Goal: Information Seeking & Learning: Learn about a topic

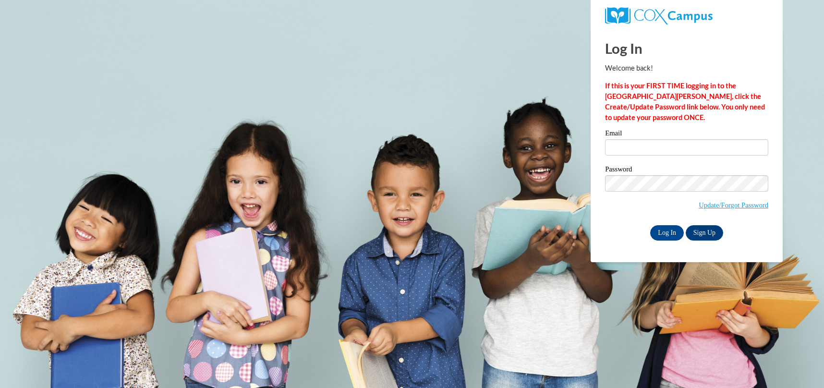
type input "[EMAIL_ADDRESS][DOMAIN_NAME]"
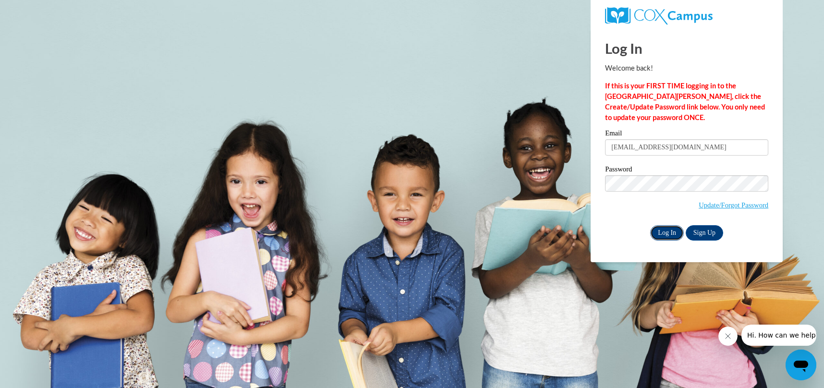
click at [670, 231] on input "Log In" at bounding box center [667, 232] width 34 height 15
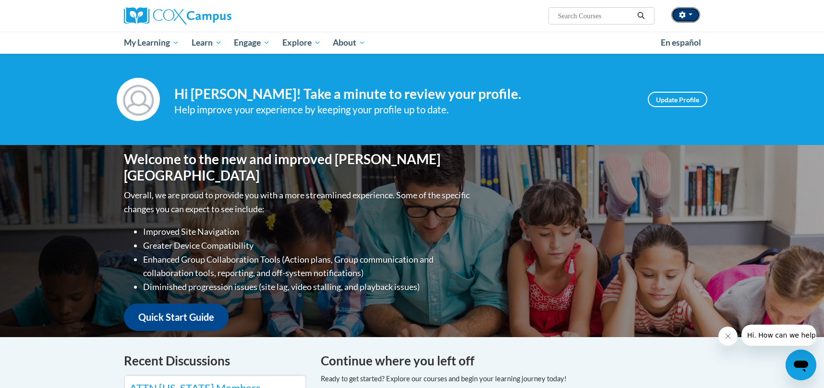
click at [691, 16] on button "button" at bounding box center [685, 14] width 29 height 15
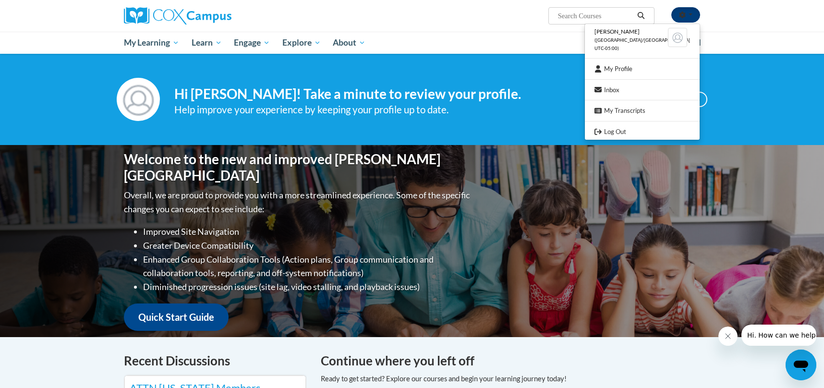
click at [689, 11] on button "button" at bounding box center [685, 14] width 29 height 15
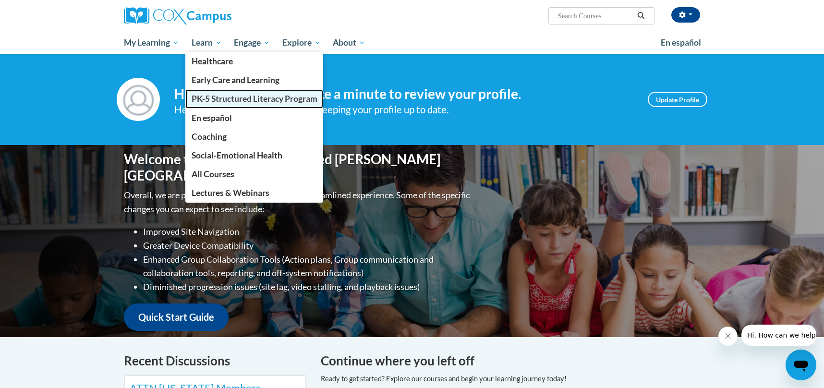
click at [239, 101] on span "PK-5 Structured Literacy Program" at bounding box center [255, 99] width 126 height 10
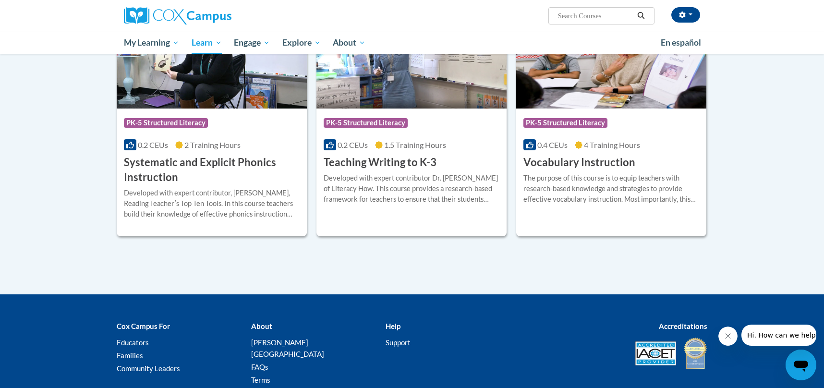
scroll to position [1083, 0]
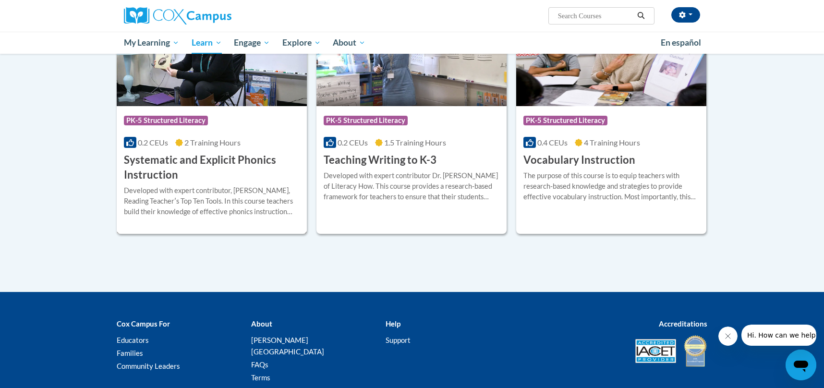
click at [247, 164] on h3 "Systematic and Explicit Phonics Instruction" at bounding box center [212, 168] width 176 height 30
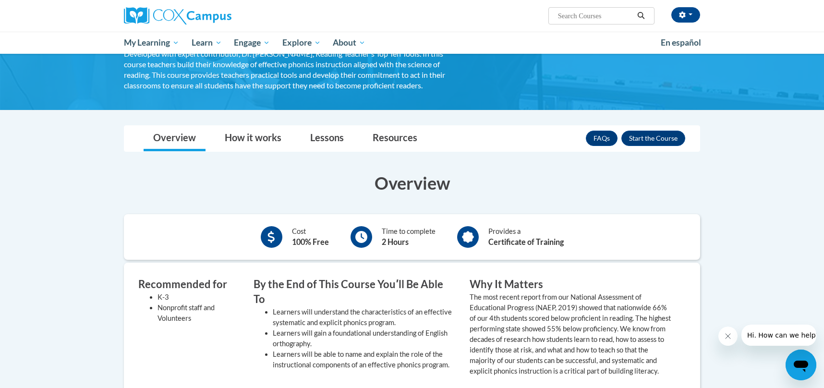
scroll to position [105, 0]
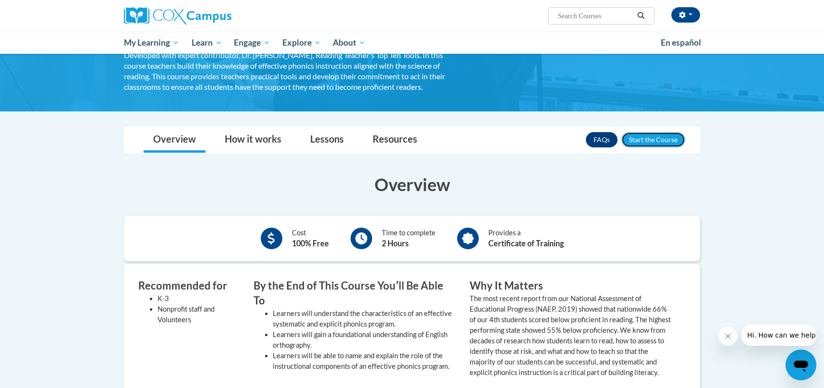
click at [663, 142] on button "Enroll" at bounding box center [653, 139] width 64 height 15
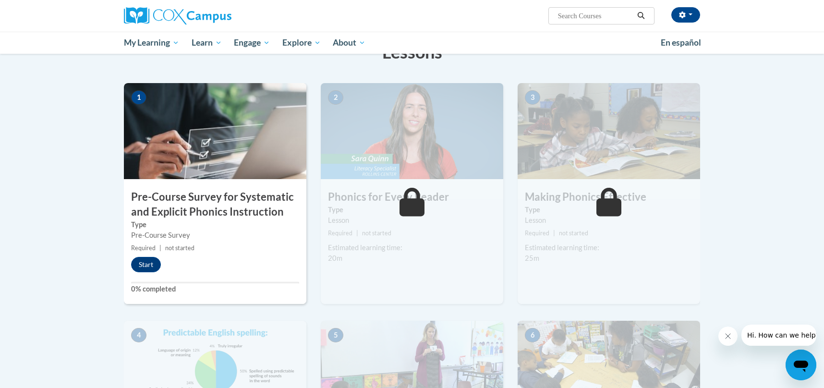
scroll to position [169, 0]
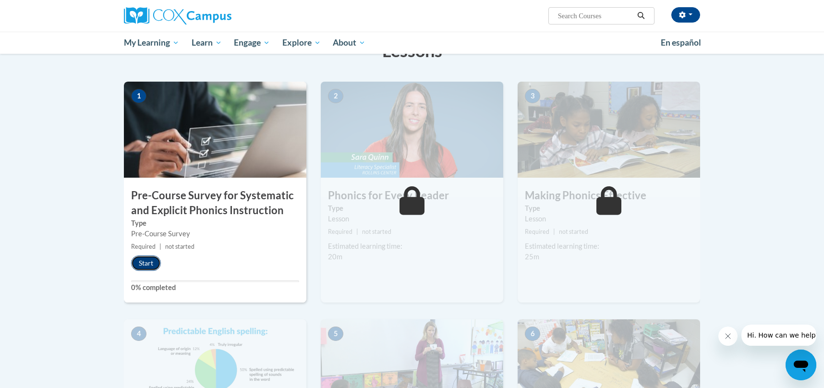
click at [147, 264] on button "Start" at bounding box center [146, 262] width 30 height 15
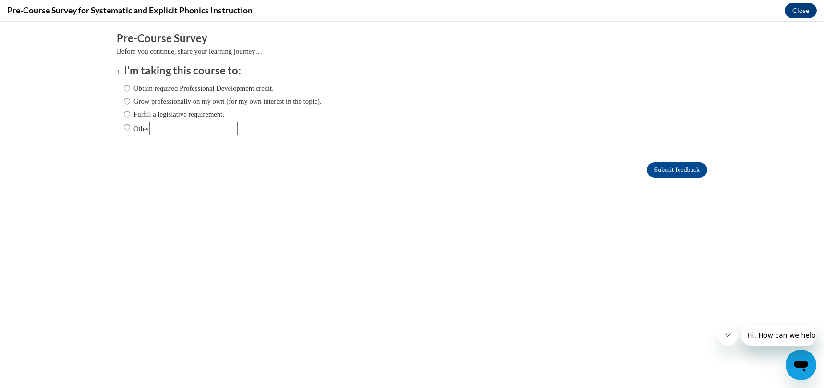
scroll to position [0, 0]
click at [129, 116] on input "Fulfill a legislative requirement." at bounding box center [127, 114] width 6 height 11
radio input "true"
click at [670, 168] on input "Submit feedback" at bounding box center [677, 169] width 61 height 15
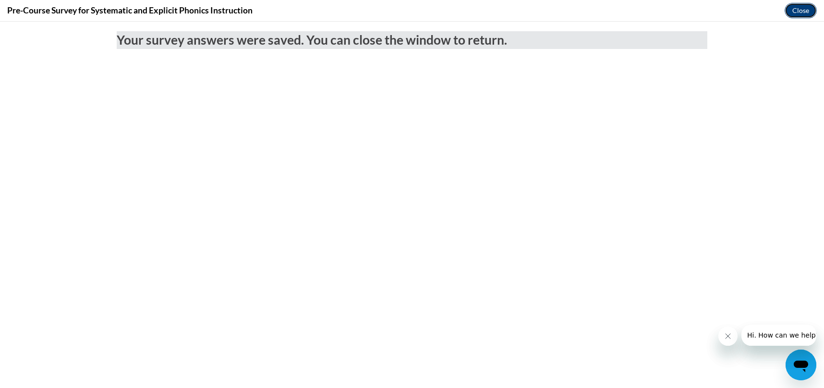
click at [799, 14] on button "Close" at bounding box center [801, 10] width 32 height 15
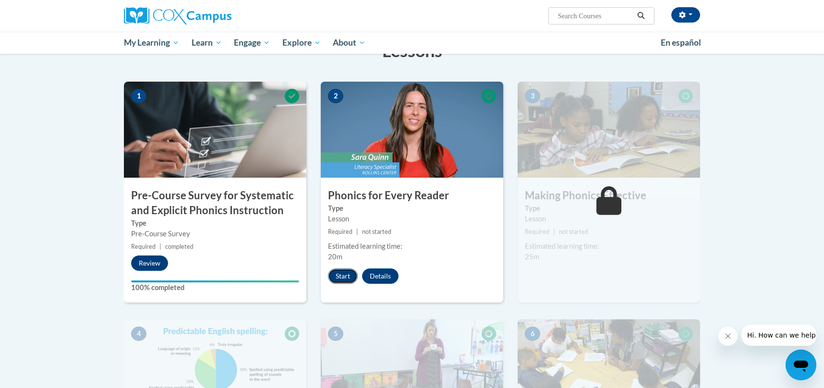
click at [347, 274] on button "Start" at bounding box center [343, 275] width 30 height 15
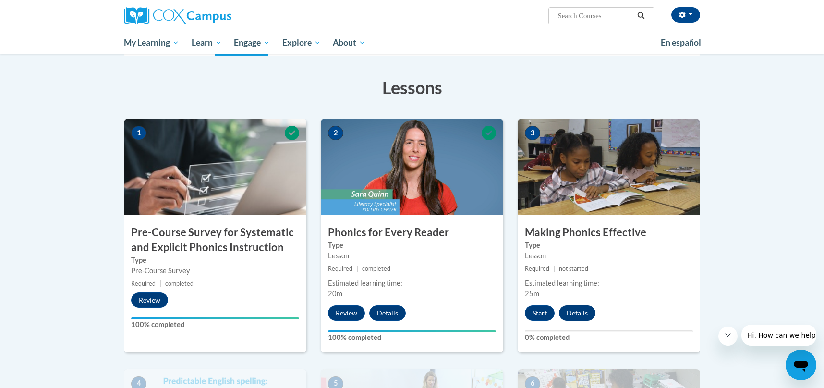
scroll to position [163, 0]
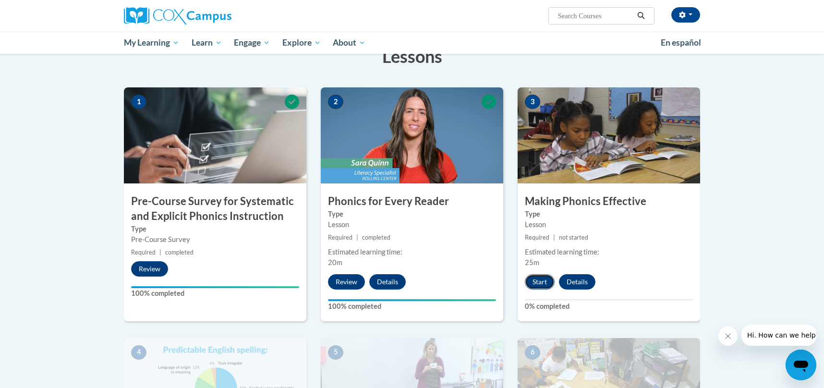
click at [539, 281] on button "Start" at bounding box center [540, 281] width 30 height 15
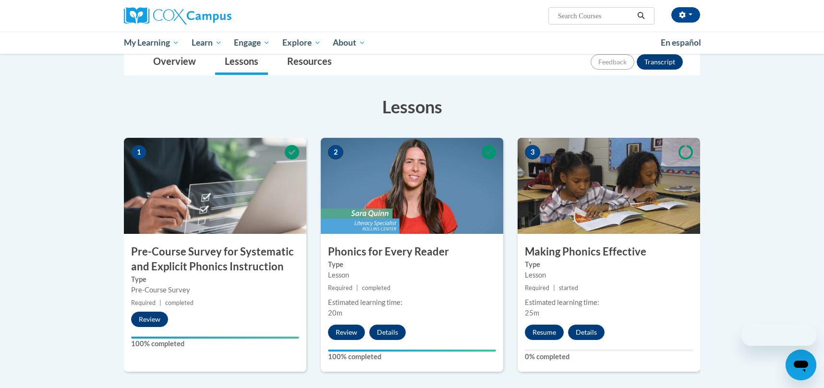
scroll to position [114, 0]
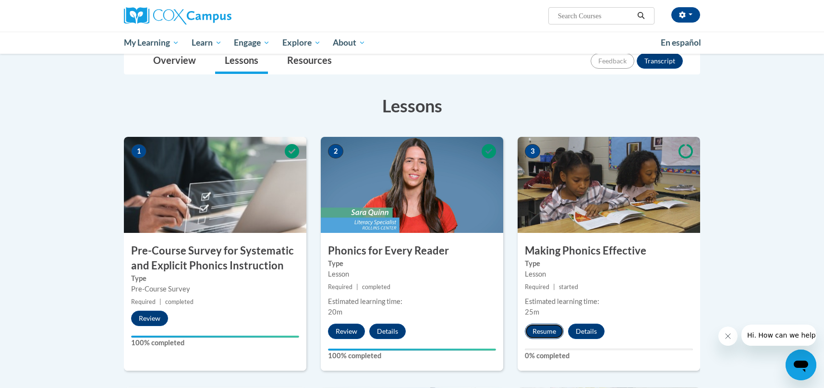
click at [546, 326] on button "Resume" at bounding box center [544, 331] width 39 height 15
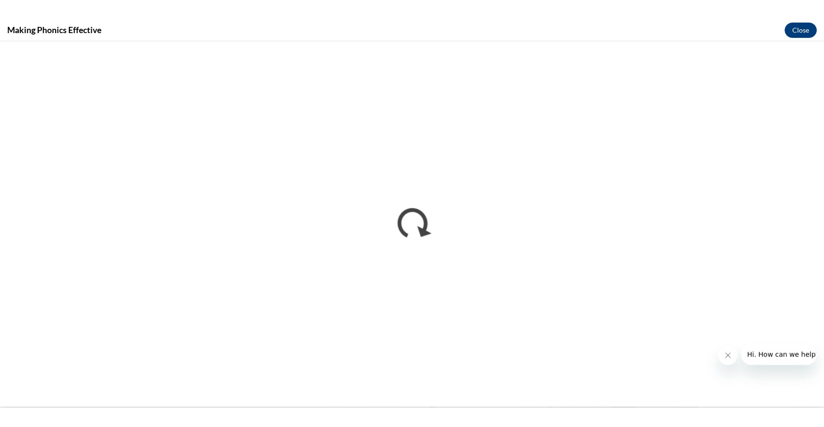
scroll to position [0, 0]
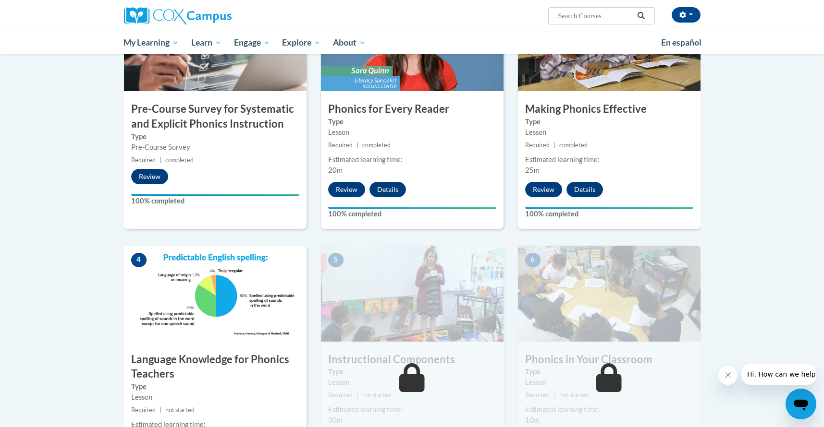
scroll to position [300, 0]
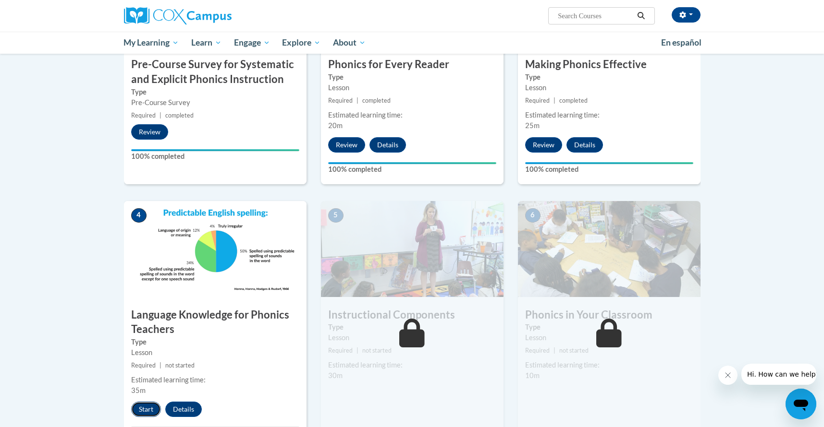
click at [148, 403] on button "Start" at bounding box center [146, 409] width 30 height 15
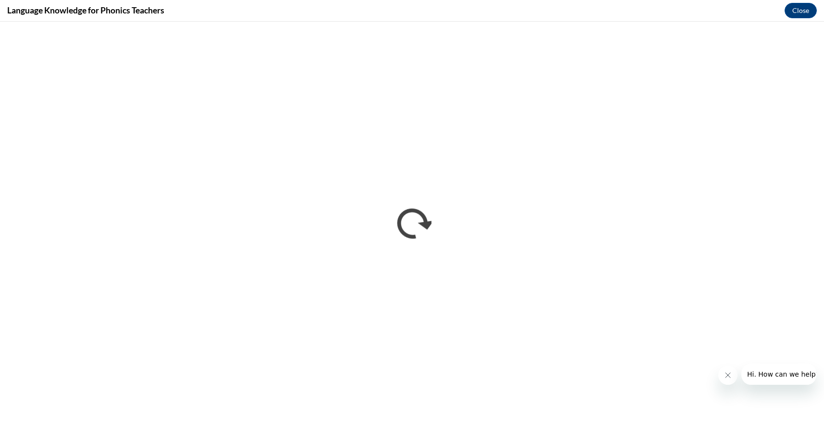
scroll to position [0, 0]
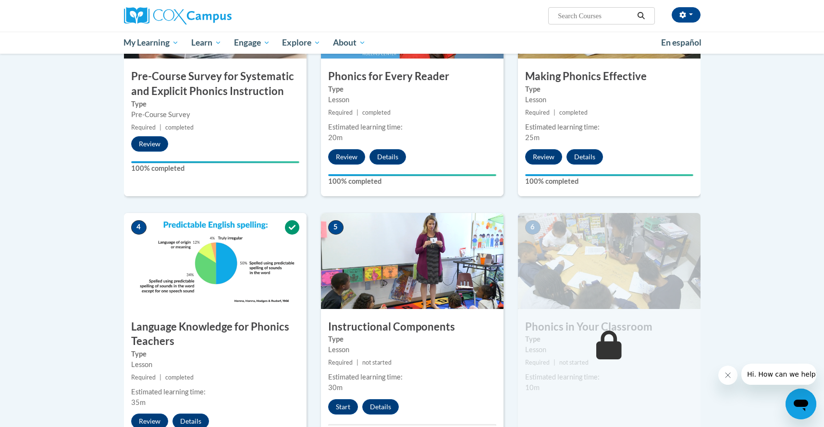
scroll to position [384, 0]
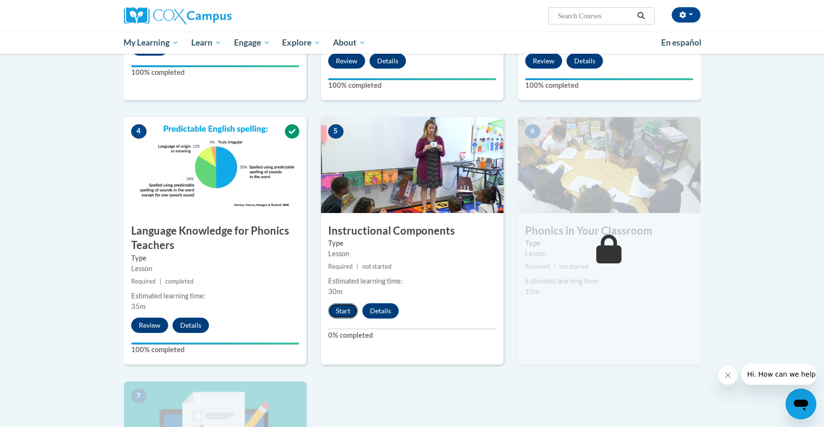
click at [348, 307] on button "Start" at bounding box center [343, 310] width 30 height 15
click at [344, 309] on button "Resume" at bounding box center [347, 311] width 39 height 15
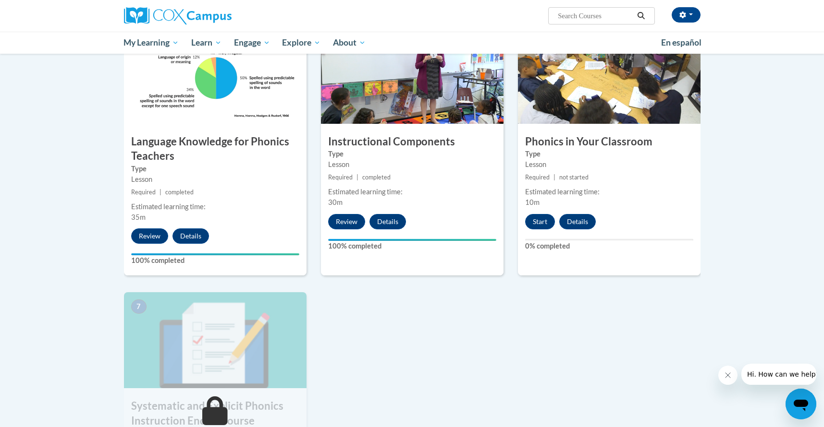
scroll to position [473, 0]
click at [541, 223] on button "Start" at bounding box center [540, 222] width 30 height 15
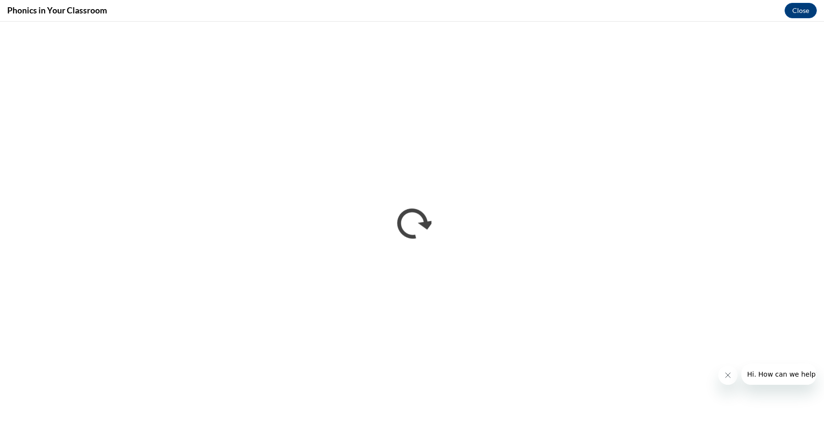
scroll to position [0, 0]
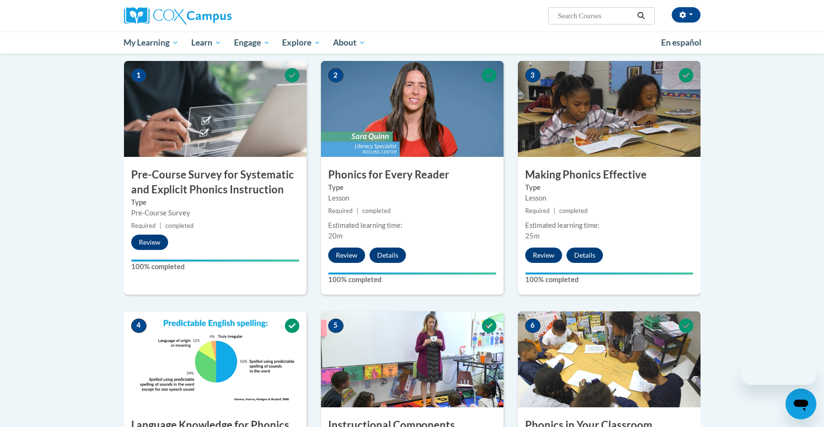
scroll to position [587, 0]
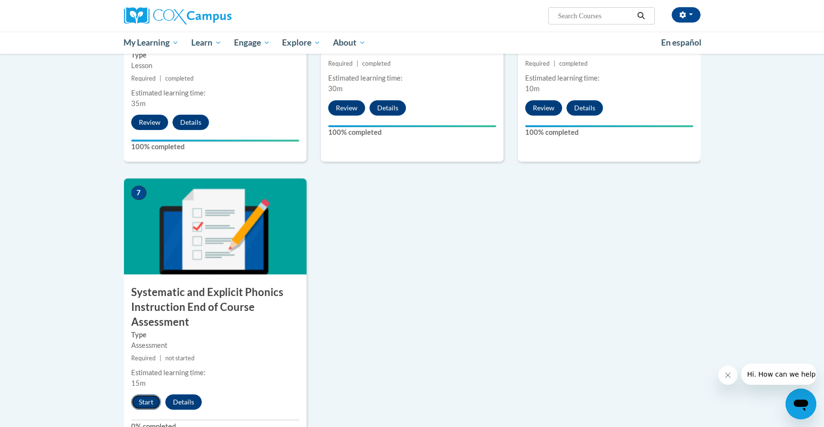
click at [145, 402] on button "Start" at bounding box center [146, 402] width 30 height 15
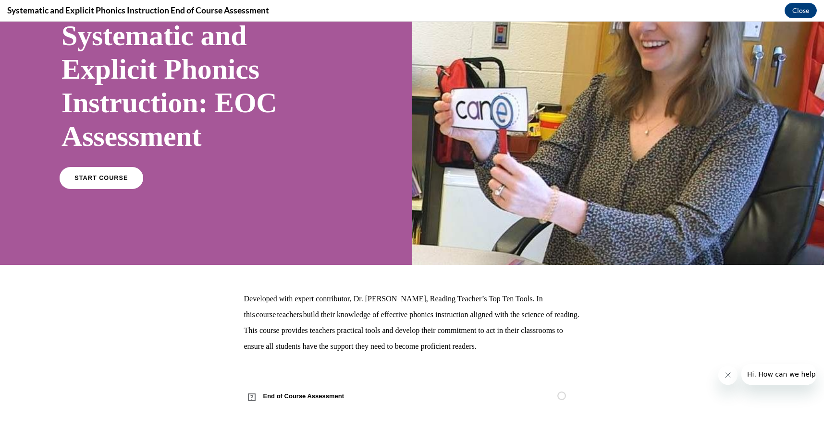
scroll to position [89, 0]
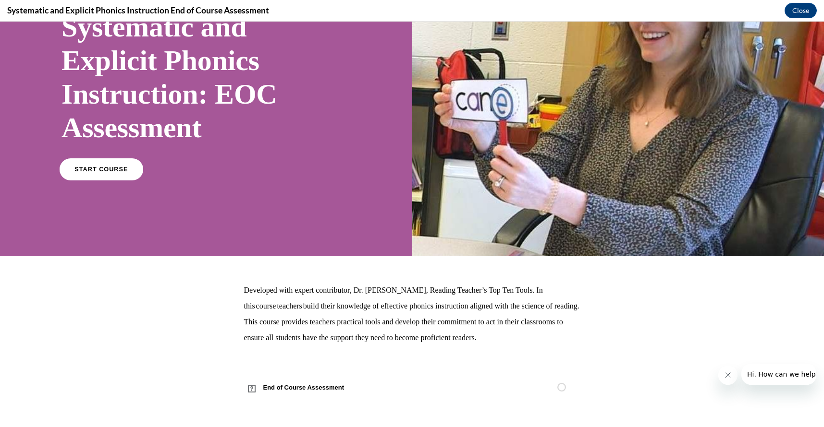
click at [100, 179] on link "START COURSE" at bounding box center [102, 169] width 84 height 22
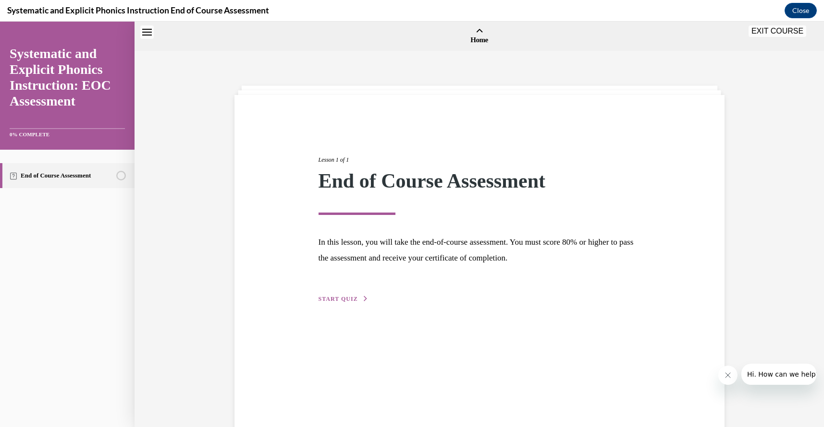
scroll to position [30, 0]
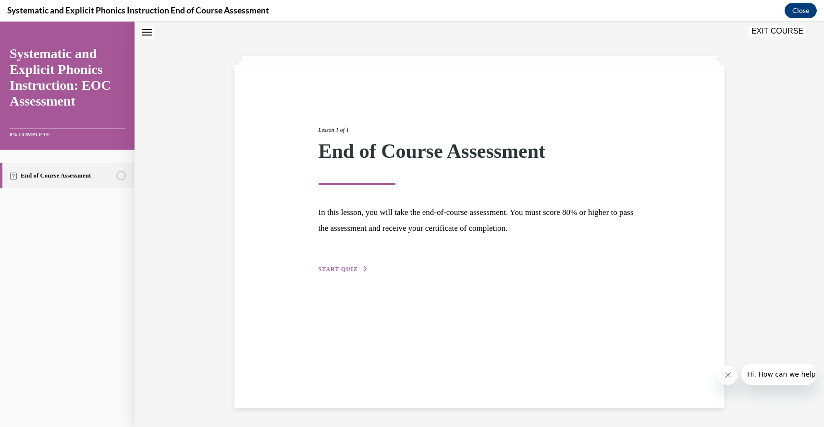
click at [331, 268] on span "START QUIZ" at bounding box center [337, 269] width 39 height 7
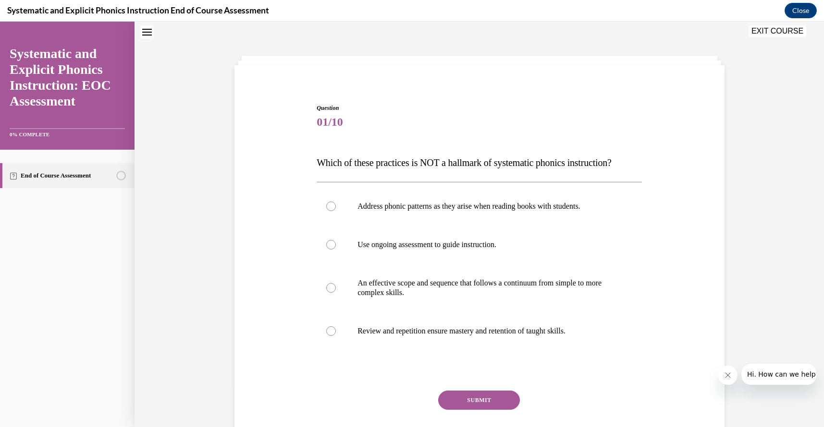
scroll to position [29, 0]
click at [593, 214] on div at bounding box center [478, 207] width 325 height 38
click at [495, 404] on button "SUBMIT" at bounding box center [479, 400] width 82 height 19
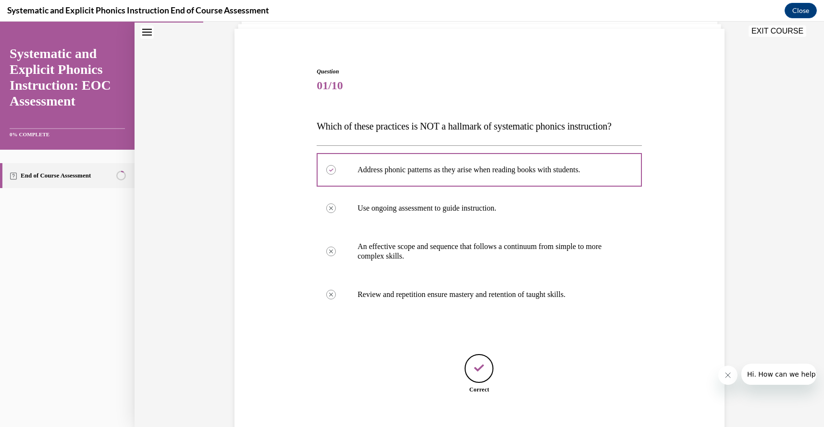
scroll to position [121, 0]
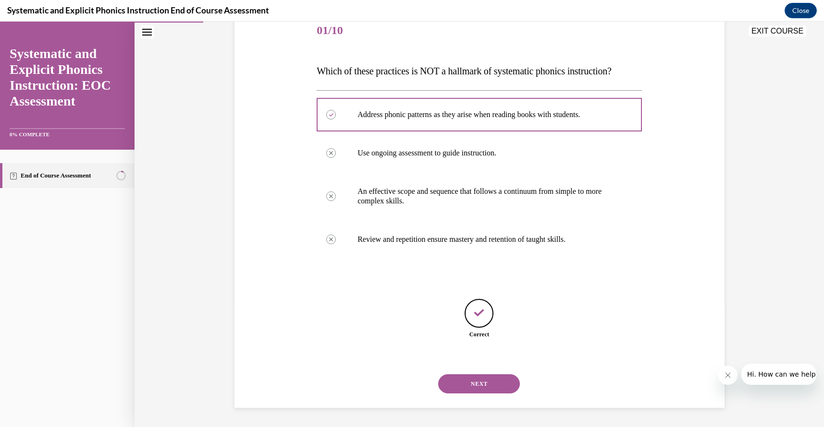
click at [499, 386] on button "NEXT" at bounding box center [479, 384] width 82 height 19
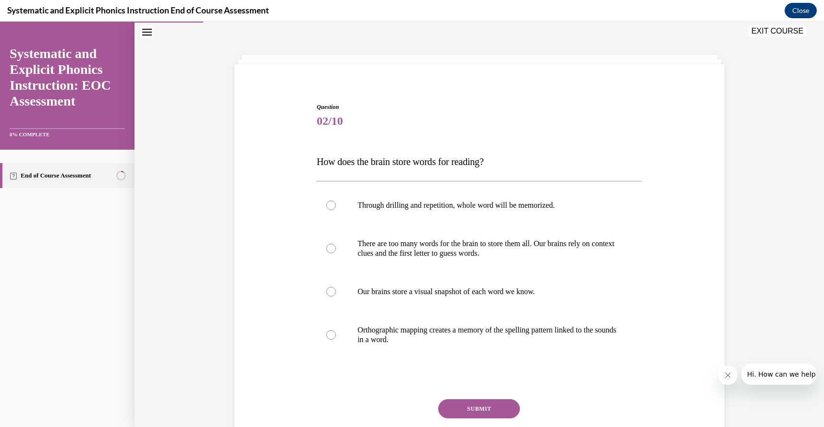
scroll to position [29, 0]
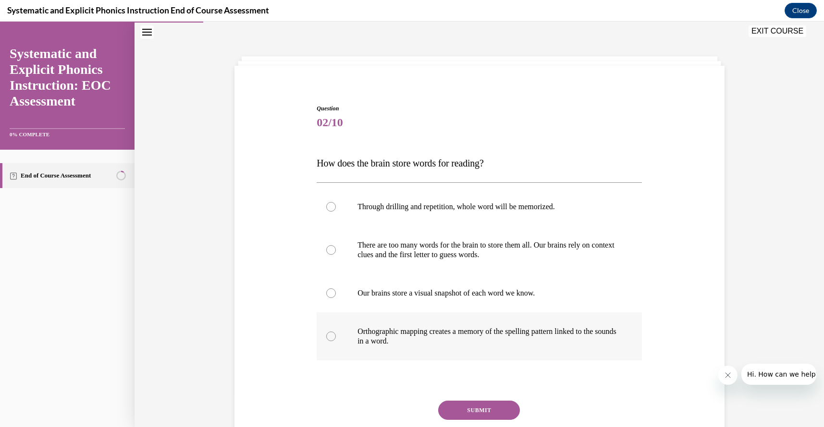
click at [469, 349] on div at bounding box center [478, 337] width 325 height 48
click at [477, 416] on button "SUBMIT" at bounding box center [479, 410] width 82 height 19
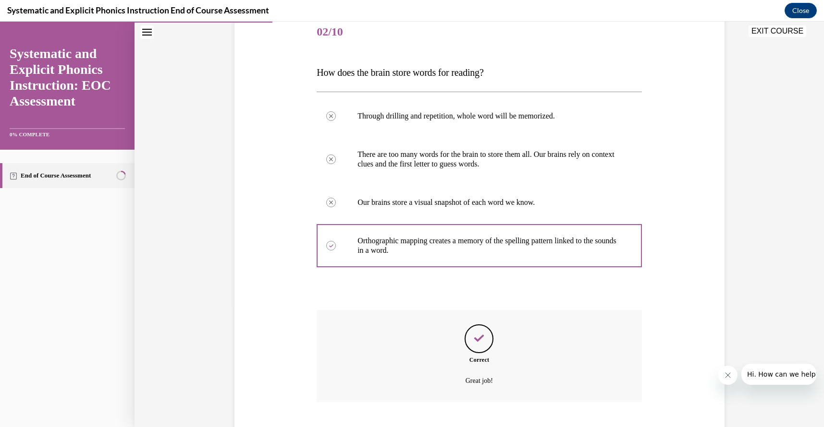
scroll to position [179, 0]
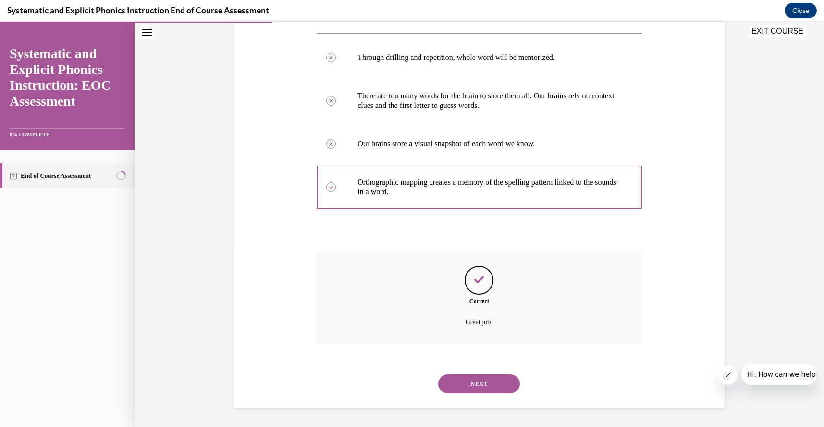
click at [488, 387] on button "NEXT" at bounding box center [479, 384] width 82 height 19
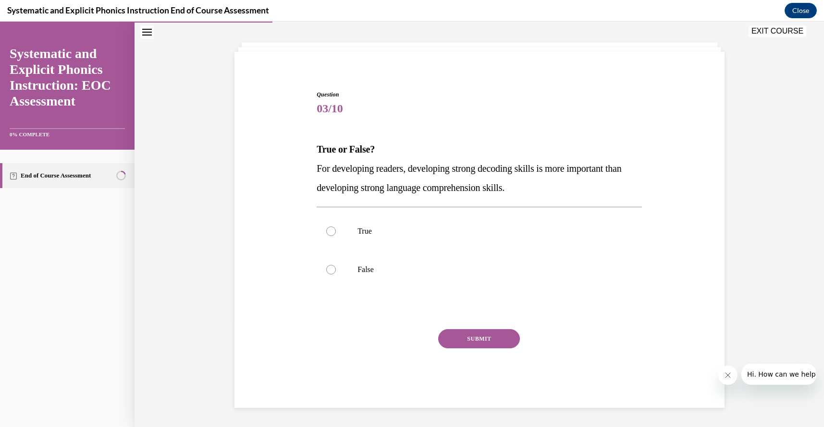
scroll to position [29, 0]
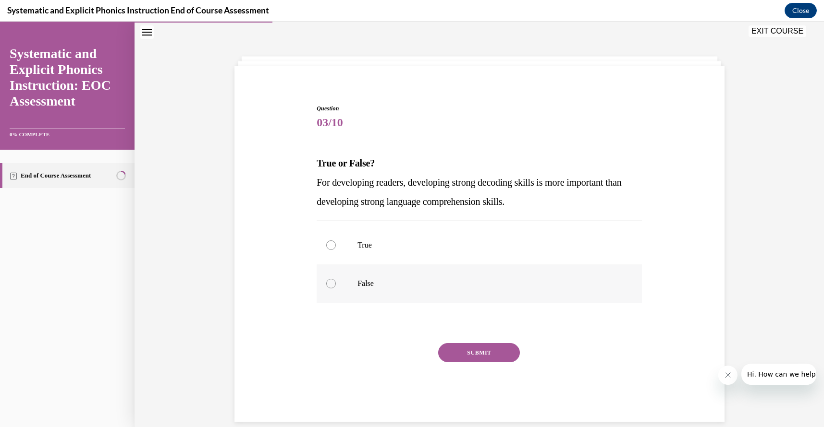
click at [448, 284] on p "False" at bounding box center [487, 284] width 260 height 10
click at [492, 359] on button "SUBMIT" at bounding box center [479, 352] width 82 height 19
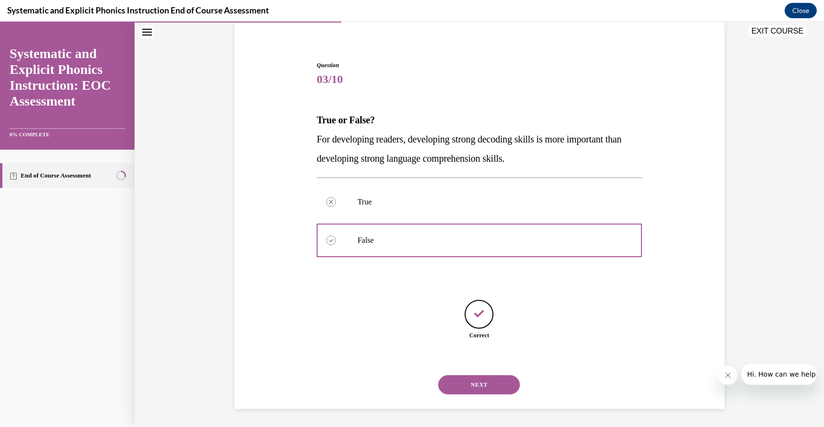
scroll to position [73, 0]
click at [496, 387] on button "NEXT" at bounding box center [479, 384] width 82 height 19
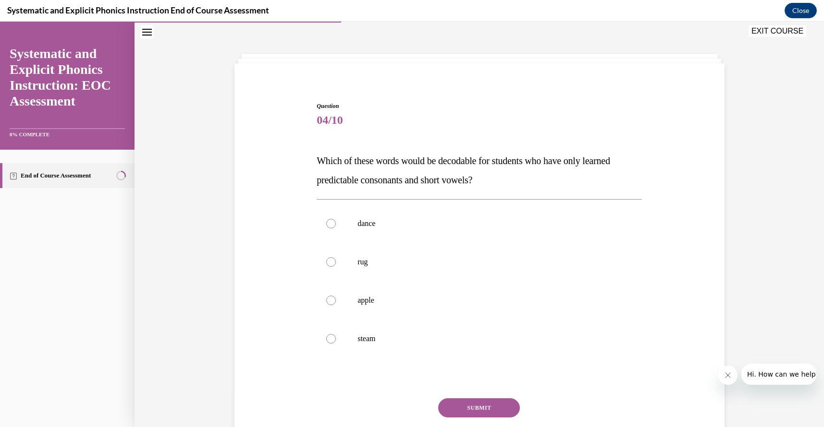
scroll to position [29, 0]
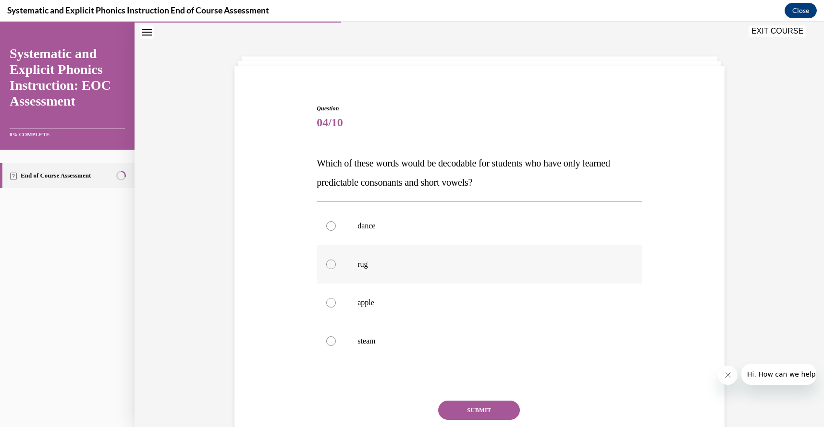
click at [494, 264] on p "rug" at bounding box center [487, 265] width 260 height 10
click at [494, 406] on button "SUBMIT" at bounding box center [479, 410] width 82 height 19
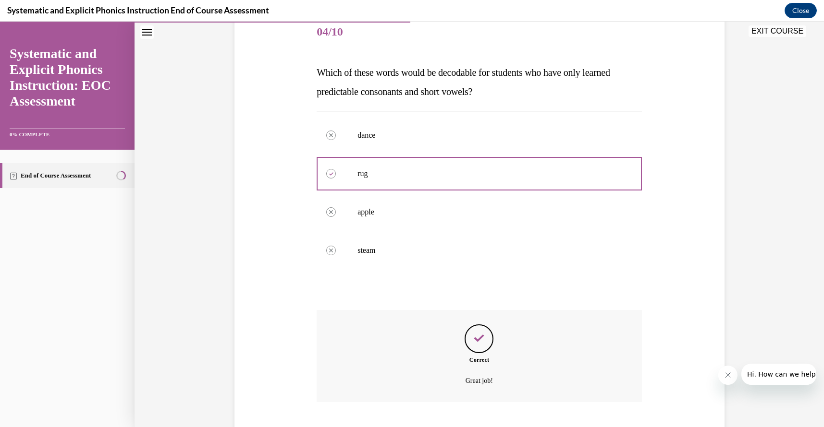
scroll to position [179, 0]
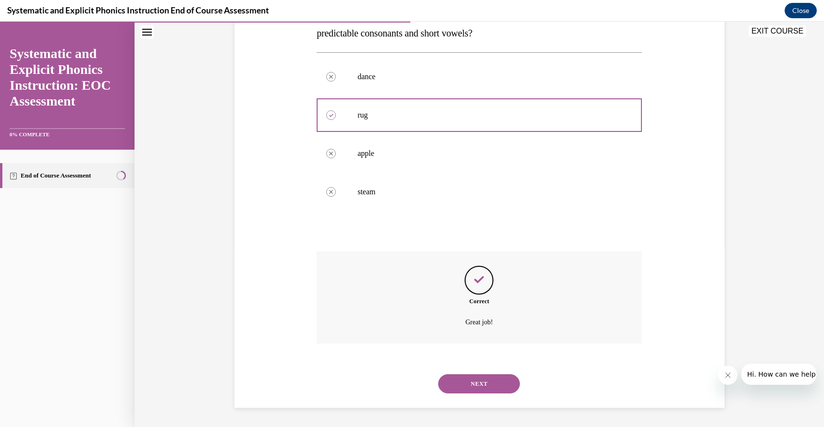
click at [499, 377] on button "NEXT" at bounding box center [479, 384] width 82 height 19
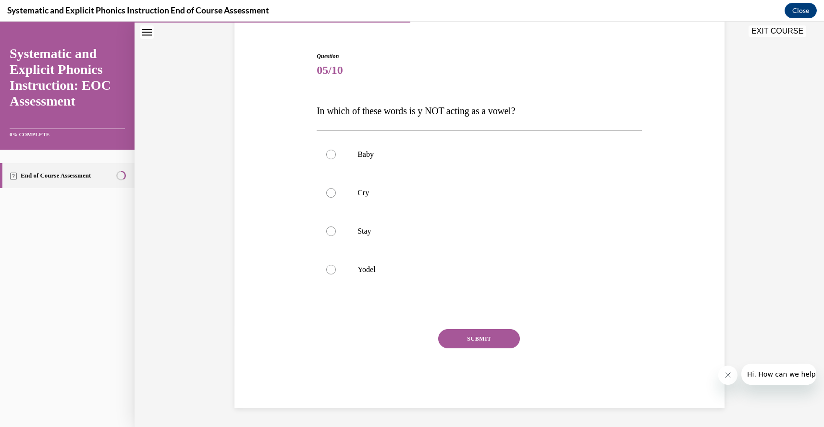
scroll to position [29, 0]
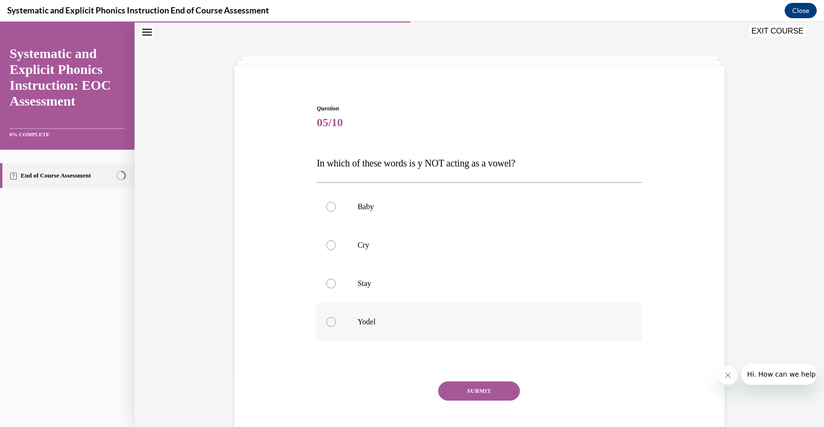
click at [509, 327] on p "Yodel" at bounding box center [487, 322] width 260 height 10
click at [487, 397] on button "SUBMIT" at bounding box center [479, 391] width 82 height 19
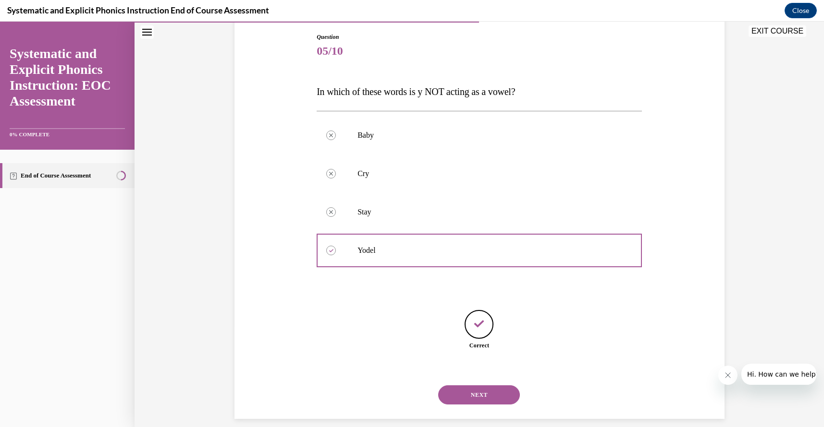
scroll to position [112, 0]
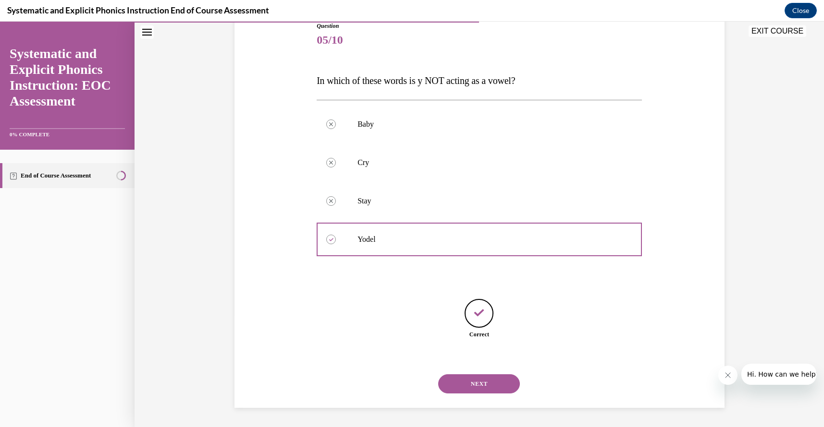
click at [497, 388] on button "NEXT" at bounding box center [479, 384] width 82 height 19
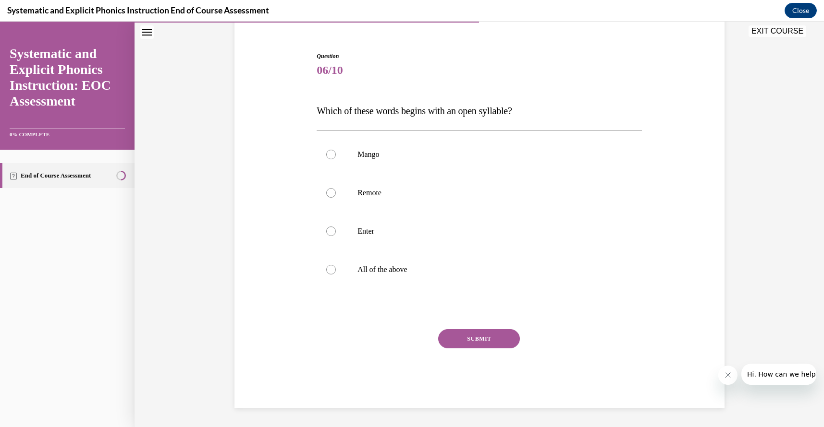
scroll to position [29, 0]
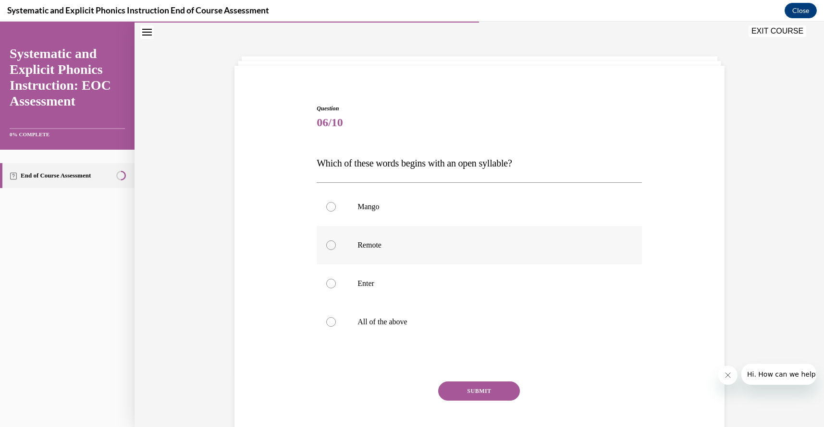
click at [480, 242] on p "Remote" at bounding box center [487, 246] width 260 height 10
click at [510, 391] on button "SUBMIT" at bounding box center [479, 391] width 82 height 19
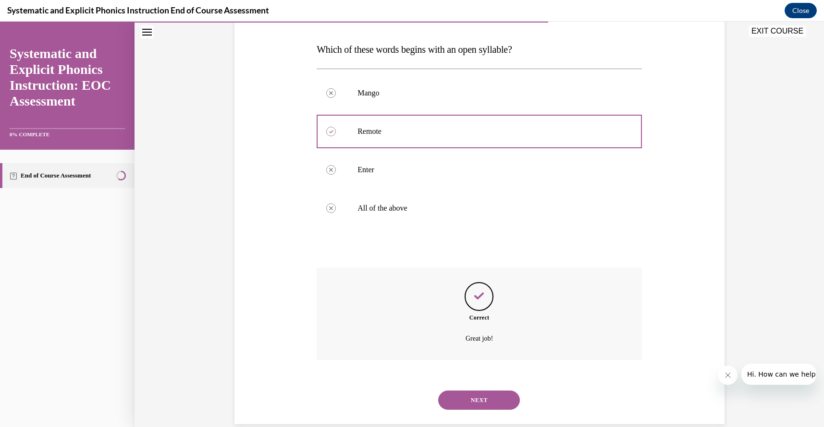
scroll to position [159, 0]
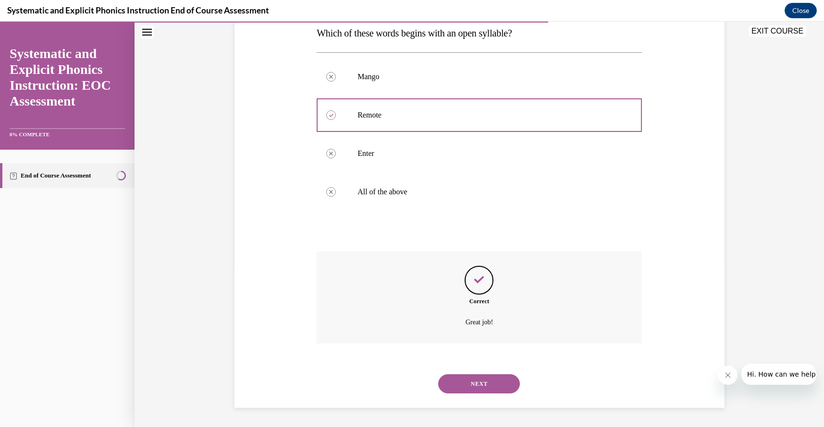
click at [506, 381] on button "NEXT" at bounding box center [479, 384] width 82 height 19
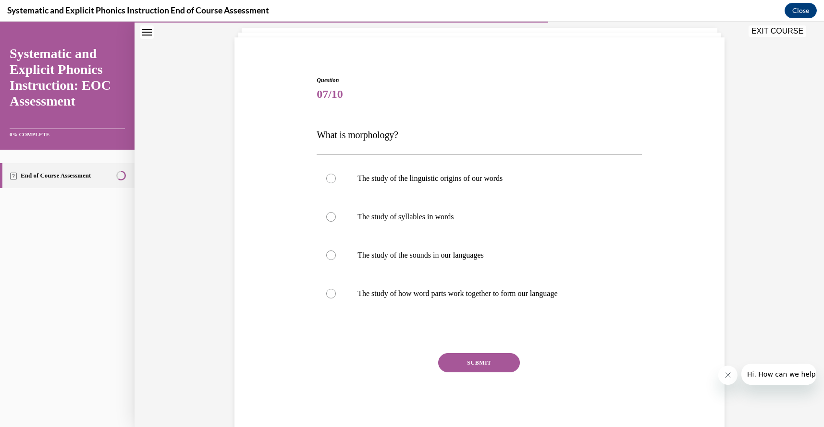
scroll to position [29, 0]
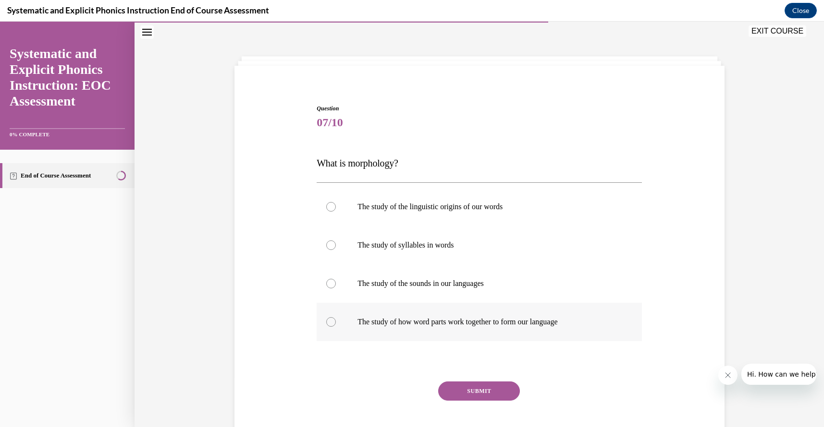
click at [515, 336] on div at bounding box center [478, 322] width 325 height 38
click at [495, 397] on button "SUBMIT" at bounding box center [479, 391] width 82 height 19
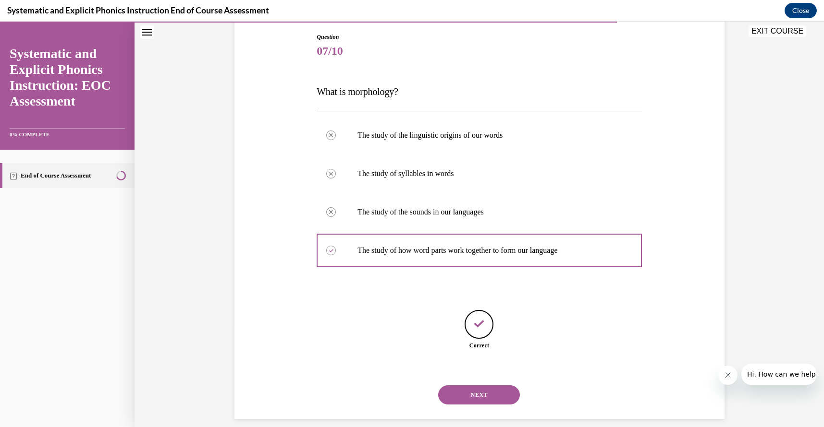
scroll to position [112, 0]
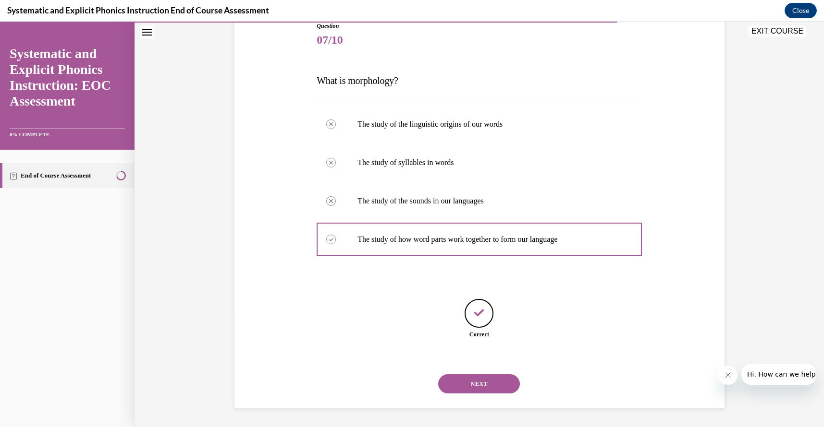
click at [499, 391] on button "NEXT" at bounding box center [479, 384] width 82 height 19
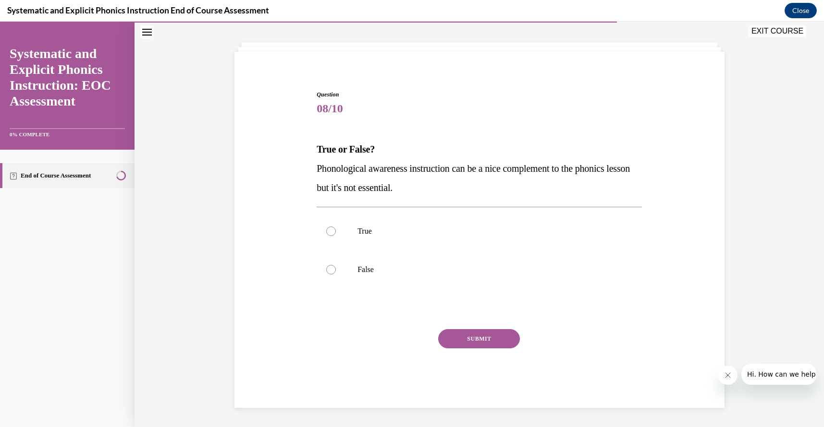
scroll to position [29, 0]
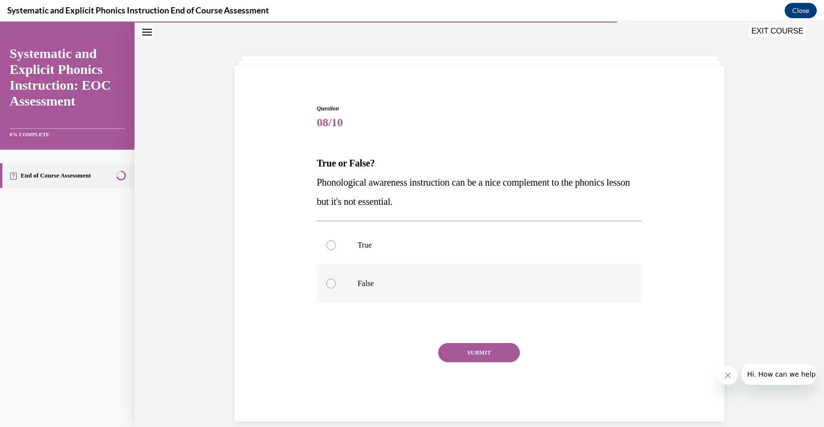
click at [525, 294] on div at bounding box center [478, 284] width 325 height 38
click at [500, 350] on button "SUBMIT" at bounding box center [479, 352] width 82 height 19
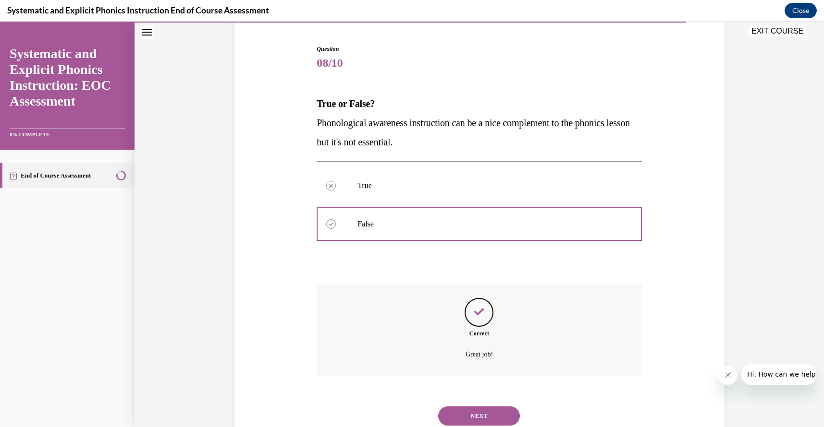
scroll to position [121, 0]
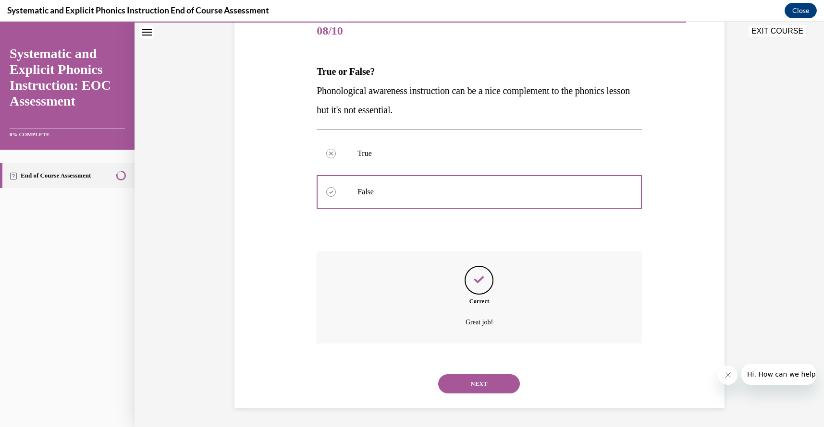
click at [500, 388] on button "NEXT" at bounding box center [479, 384] width 82 height 19
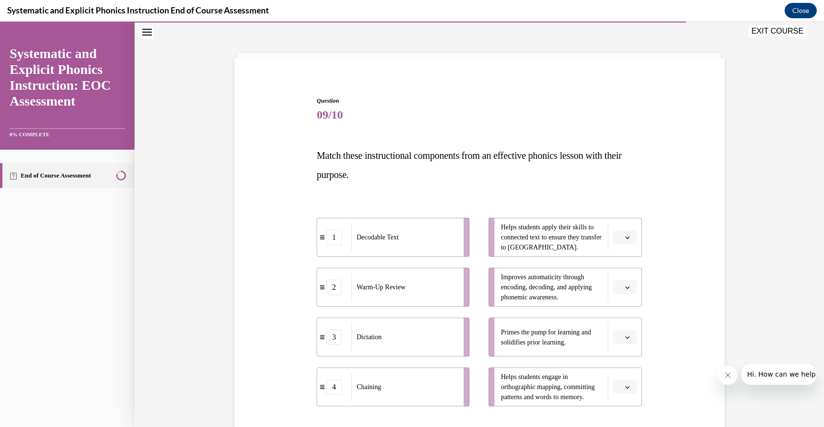
scroll to position [50, 0]
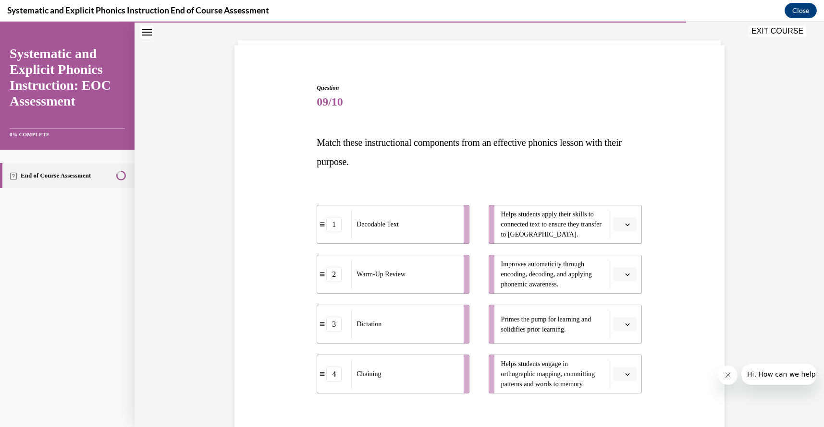
click at [625, 277] on span "button" at bounding box center [627, 274] width 7 height 7
click at [628, 379] on div "4" at bounding box center [623, 372] width 24 height 19
click at [620, 323] on span "Please select an option" at bounding box center [619, 325] width 3 height 10
click at [624, 268] on div "2" at bounding box center [623, 264] width 24 height 19
click at [626, 373] on icon "button" at bounding box center [627, 374] width 5 height 5
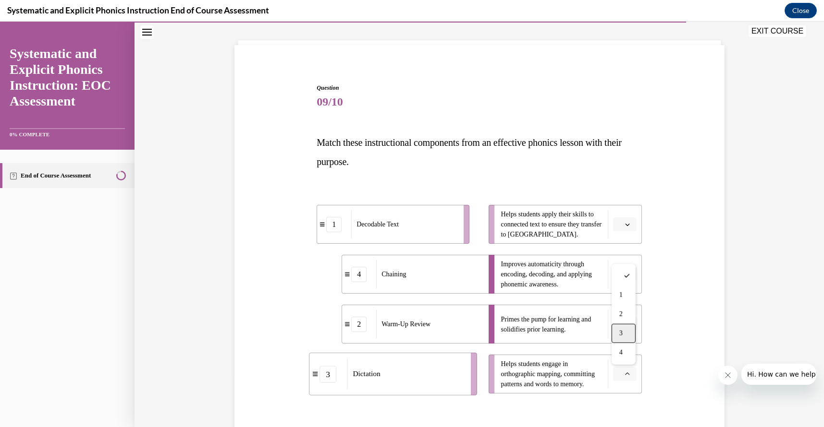
click at [619, 337] on span "3" at bounding box center [620, 334] width 3 height 8
click at [625, 230] on button "button" at bounding box center [625, 225] width 24 height 14
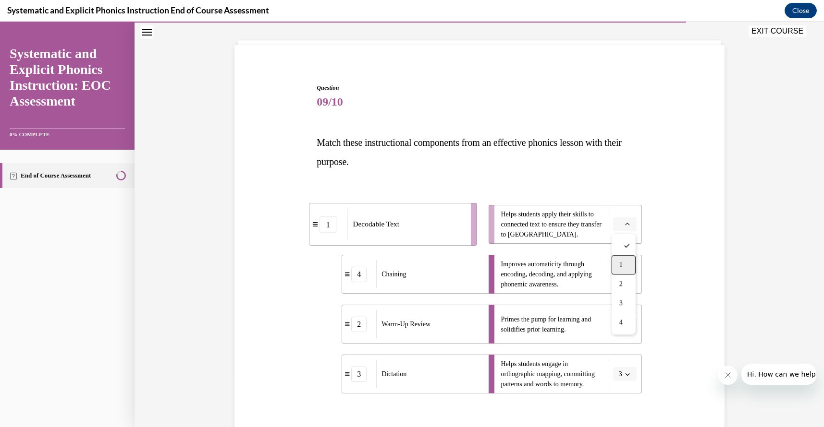
click at [618, 264] on div "1" at bounding box center [623, 264] width 24 height 19
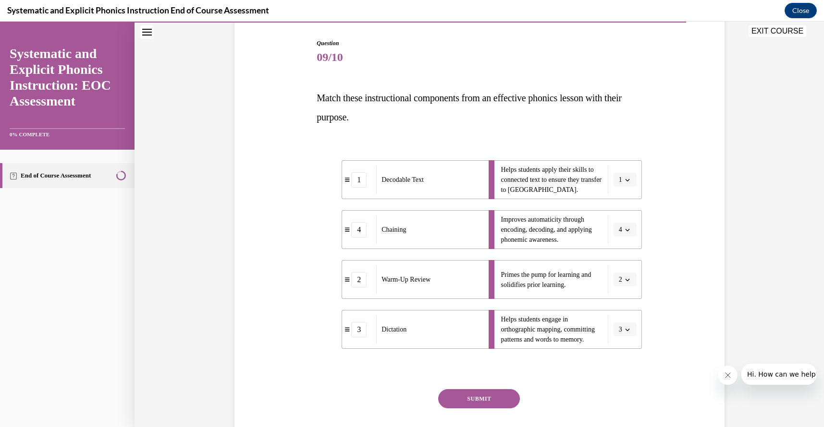
click at [496, 404] on button "SUBMIT" at bounding box center [479, 398] width 82 height 19
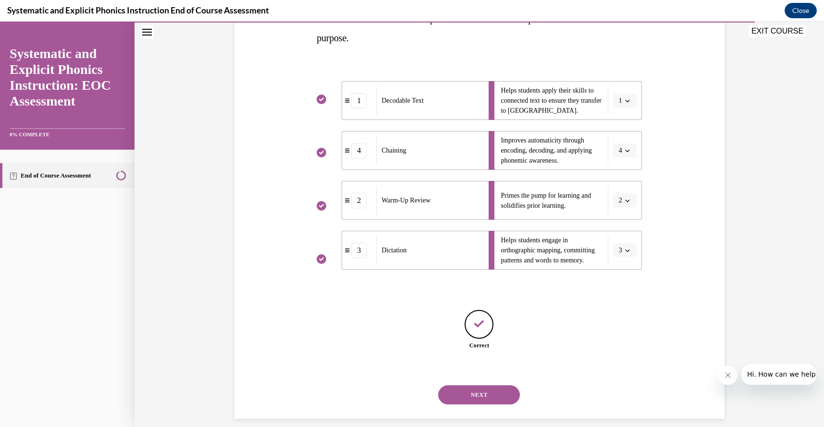
scroll to position [185, 0]
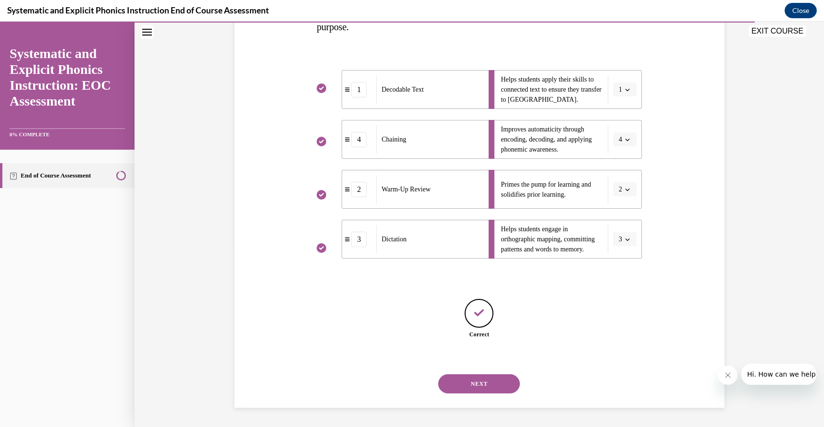
click at [506, 379] on button "NEXT" at bounding box center [479, 384] width 82 height 19
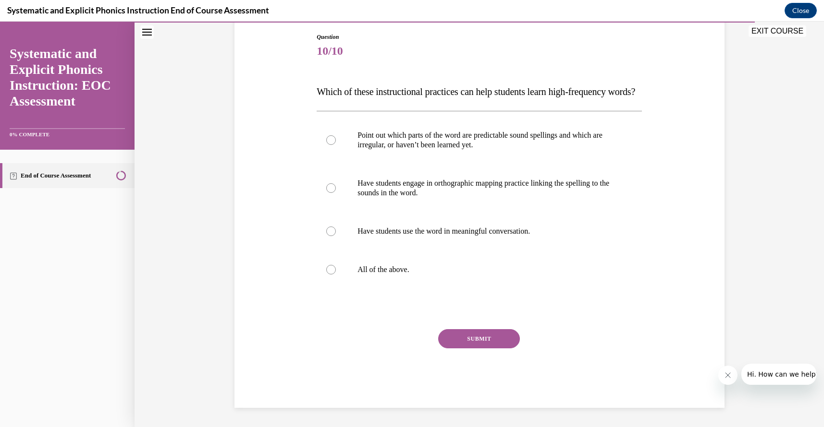
scroll to position [107, 0]
click at [381, 289] on div at bounding box center [478, 270] width 325 height 38
click at [462, 349] on button "SUBMIT" at bounding box center [479, 338] width 82 height 19
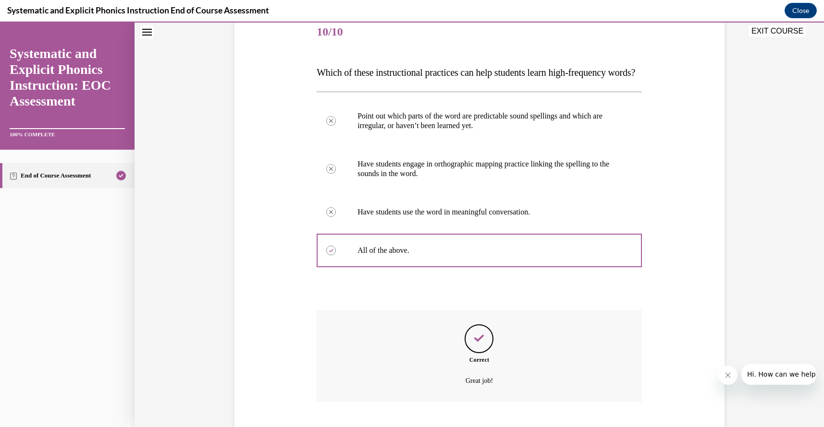
scroll to position [198, 0]
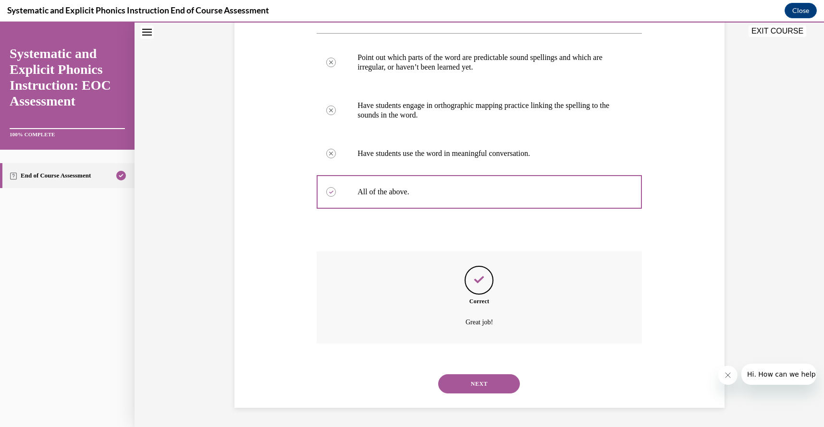
click at [488, 391] on button "NEXT" at bounding box center [479, 384] width 82 height 19
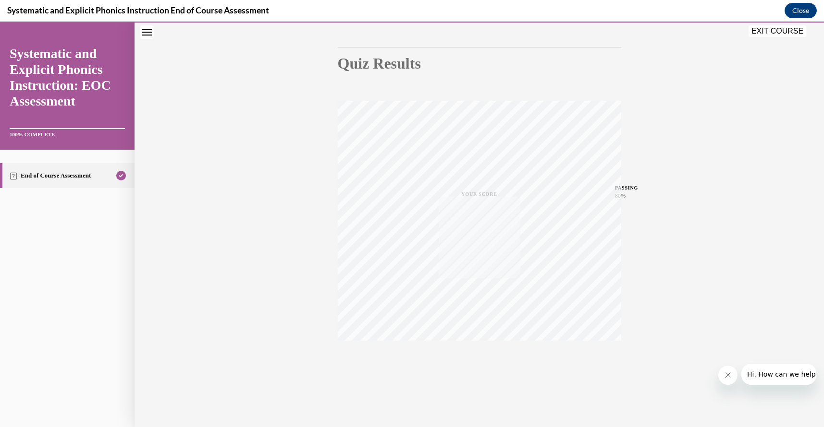
scroll to position [86, 0]
